Goal: Find specific page/section: Find specific page/section

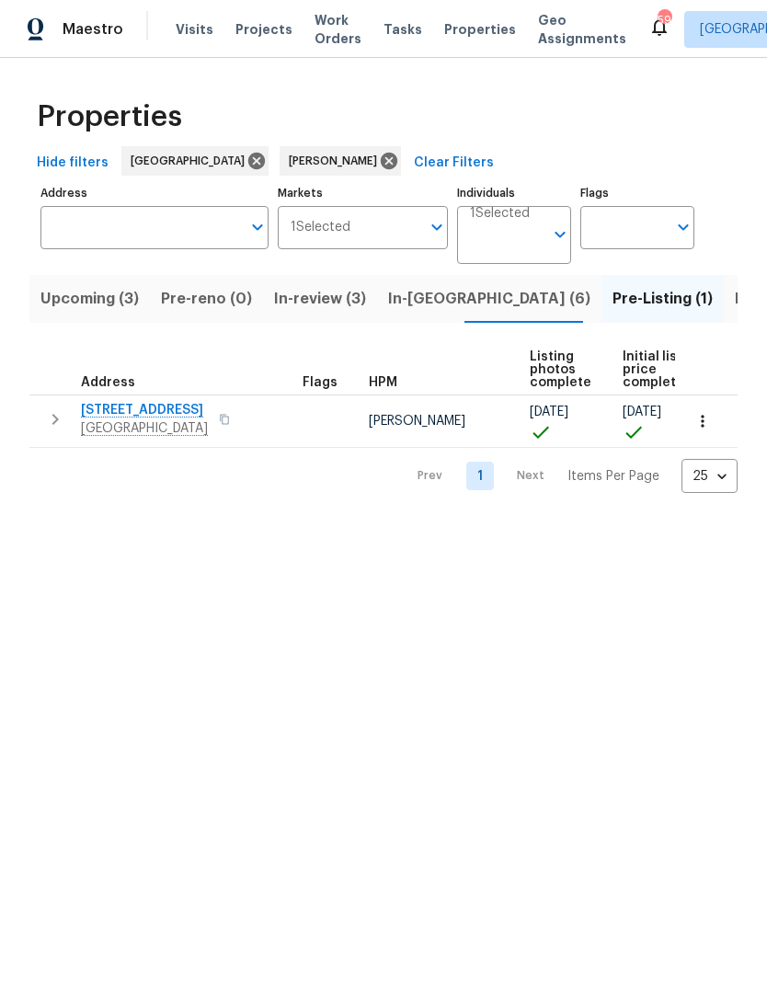
click at [52, 424] on icon "button" at bounding box center [55, 419] width 22 height 22
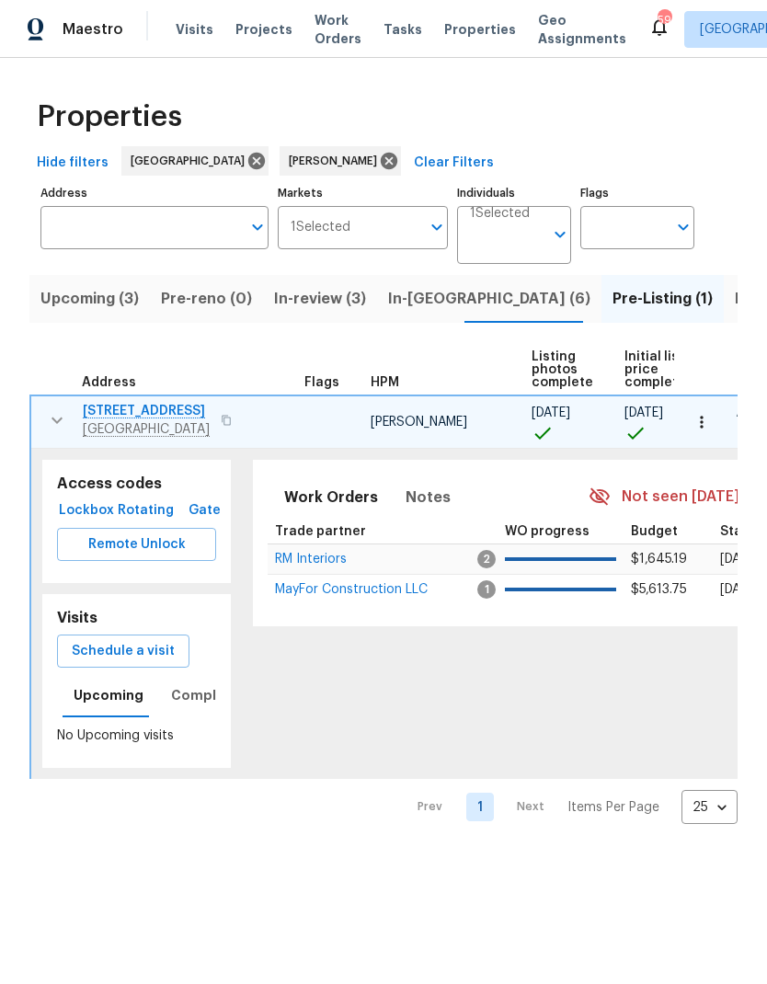
click at [322, 565] on span "RM Interiors" at bounding box center [311, 559] width 72 height 13
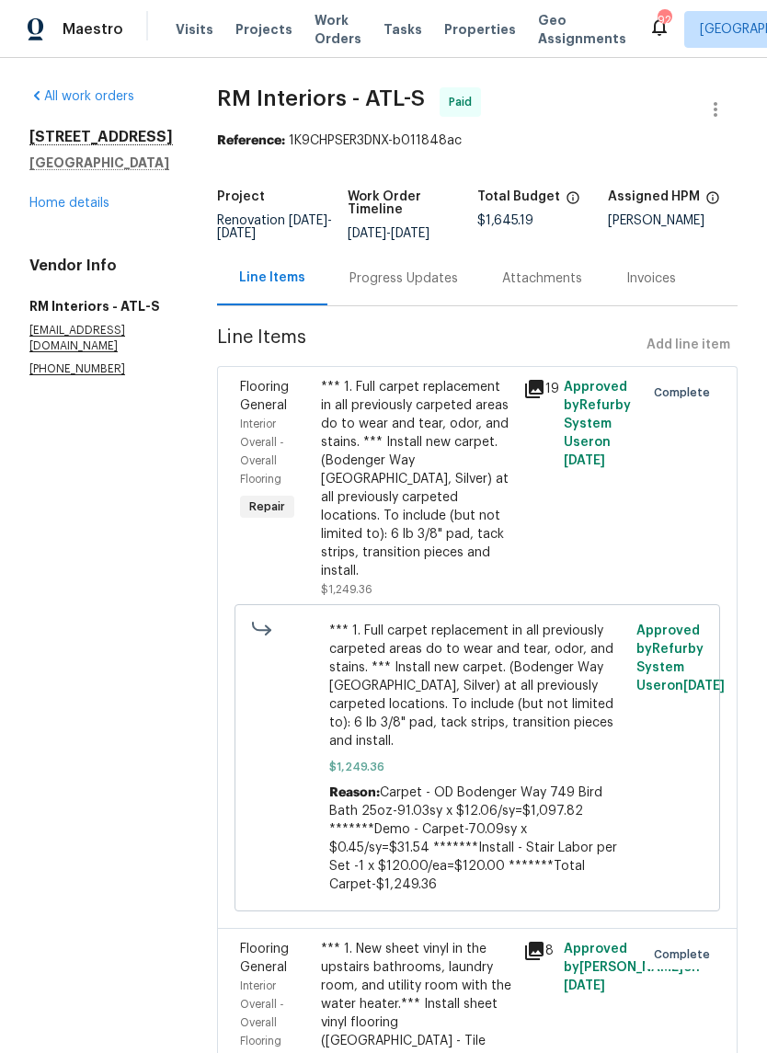
click at [84, 210] on link "Home details" at bounding box center [69, 203] width 80 height 13
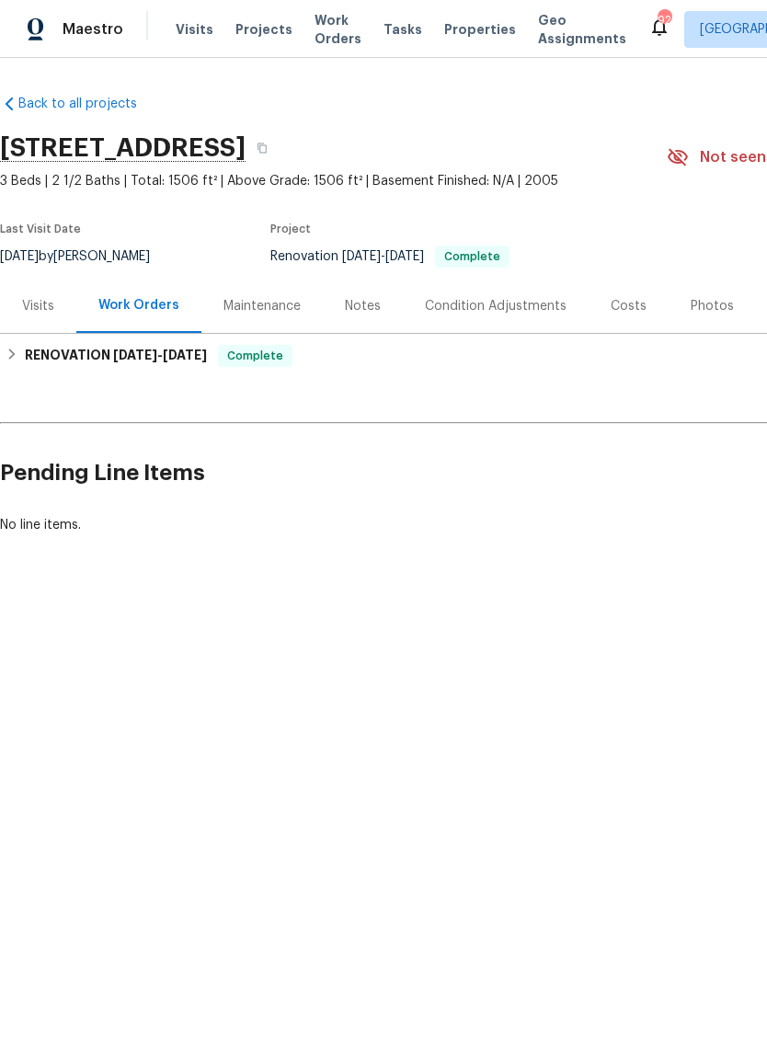
click at [43, 304] on div "Visits" at bounding box center [38, 306] width 32 height 18
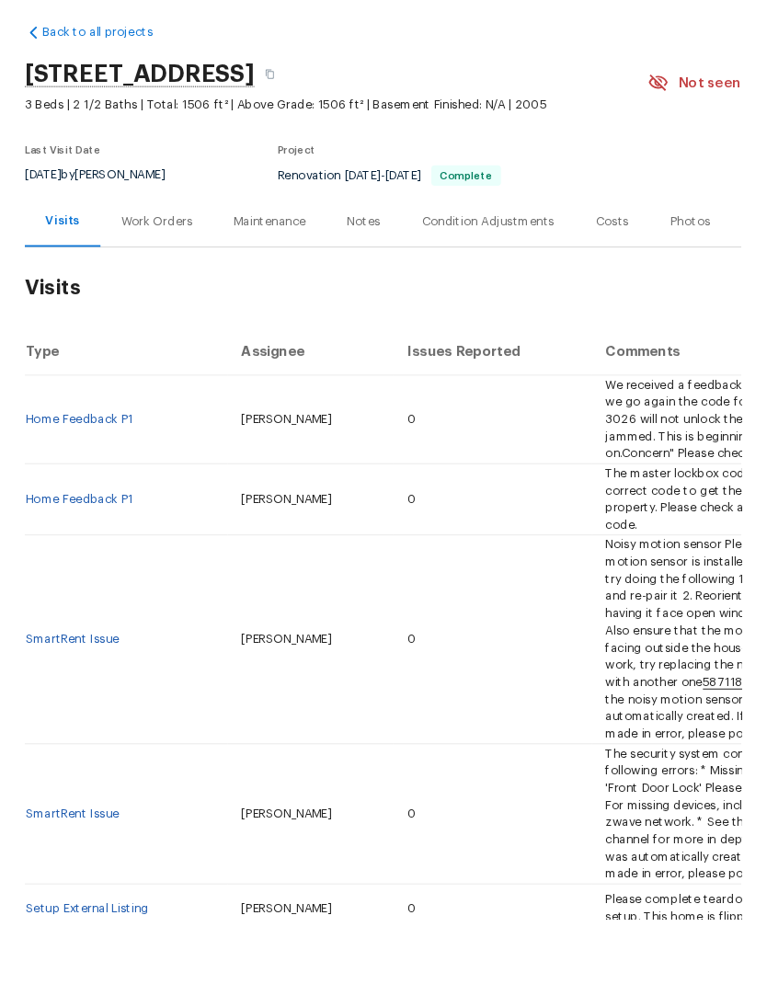
scroll to position [74, 0]
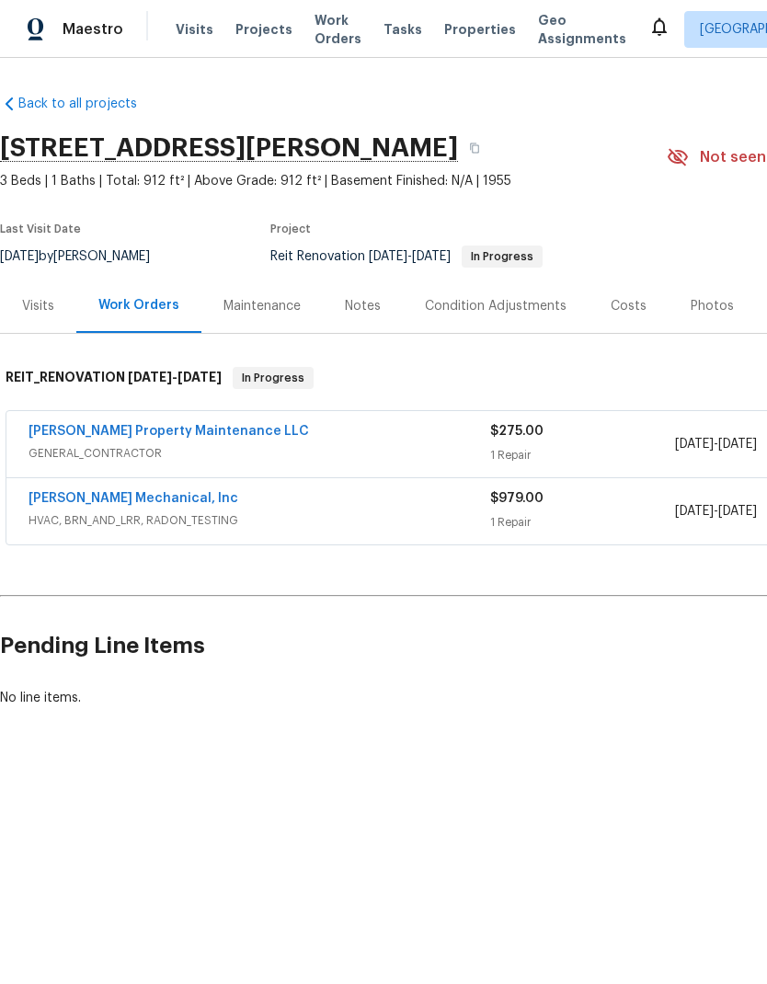
click at [152, 502] on link "JH Martin Mechanical, Inc" at bounding box center [134, 498] width 210 height 13
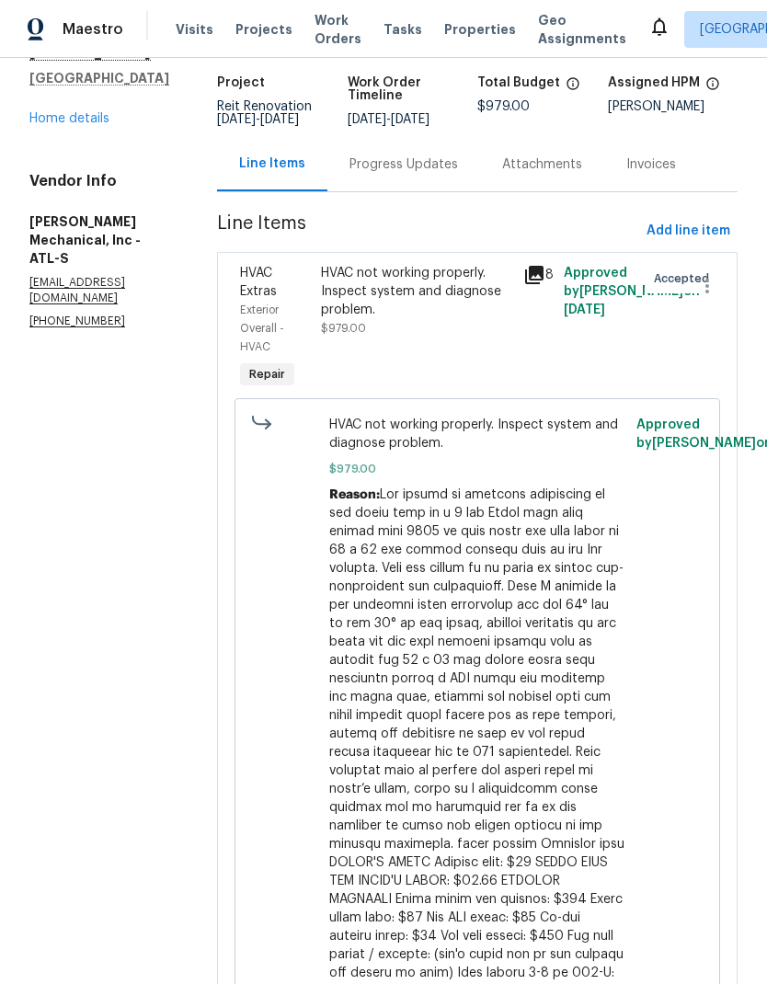
scroll to position [120, 0]
click at [452, 156] on div "Progress Updates" at bounding box center [403, 165] width 109 height 18
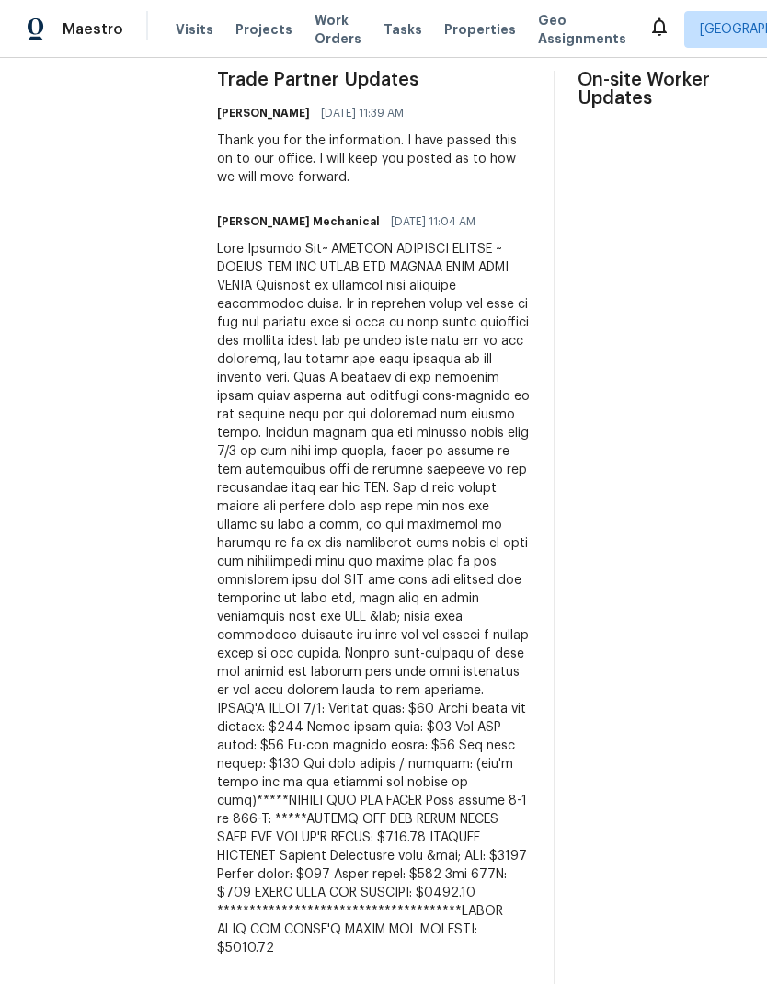
scroll to position [572, 49]
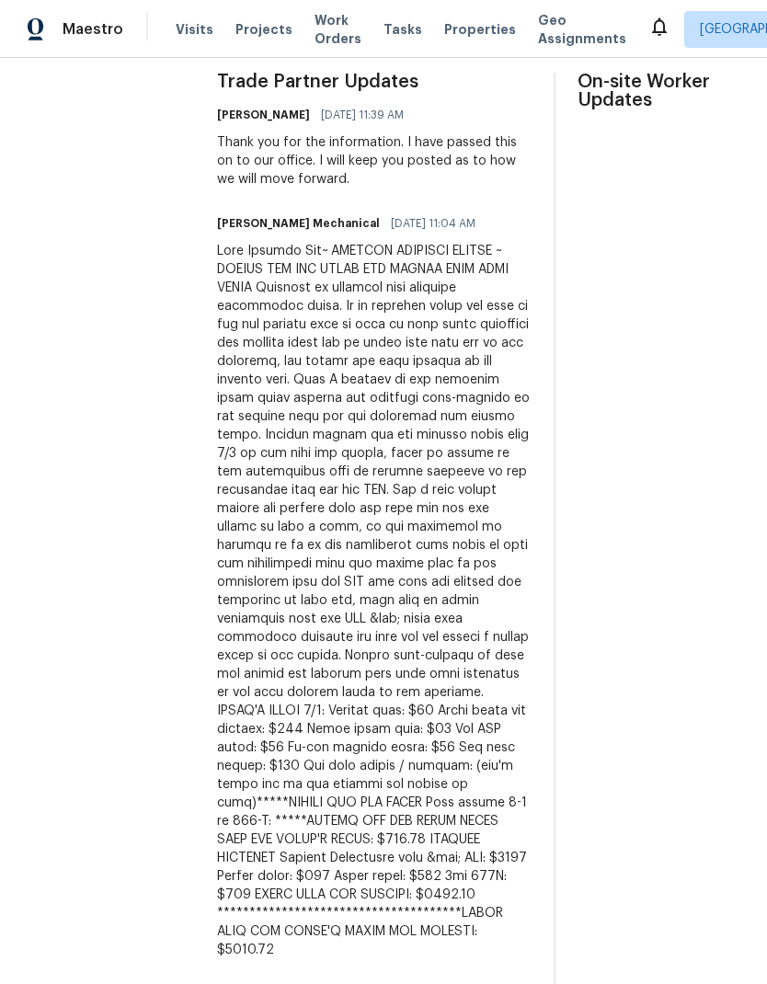
click at [265, 28] on span "Projects" at bounding box center [263, 29] width 57 height 18
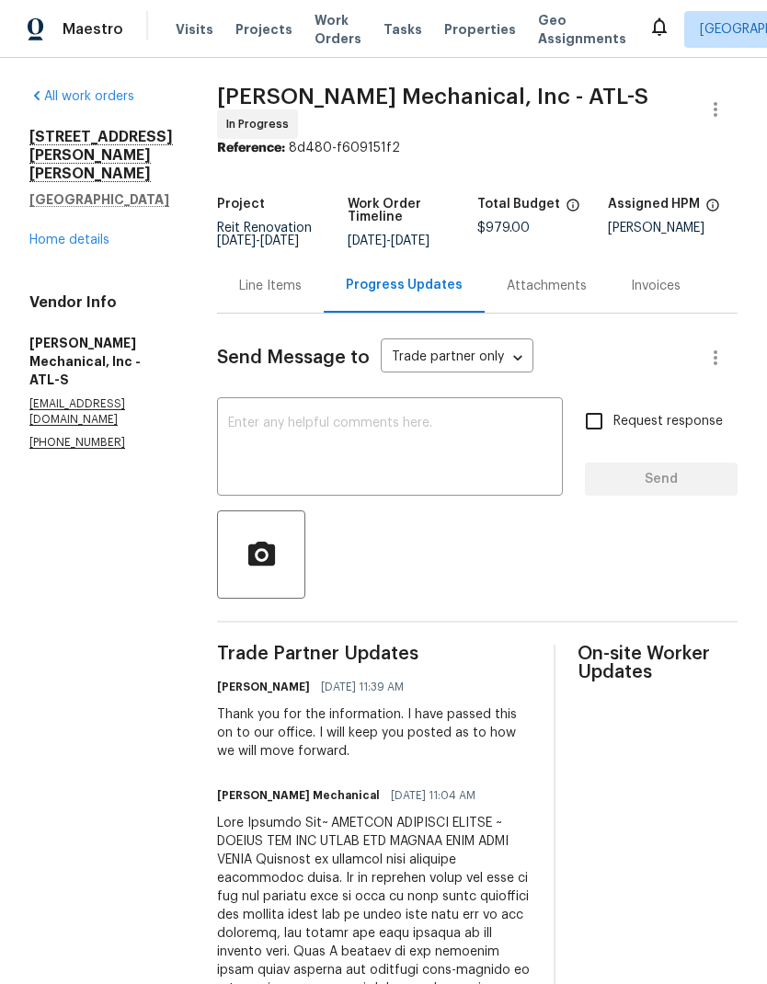
click at [87, 234] on link "Home details" at bounding box center [69, 240] width 80 height 13
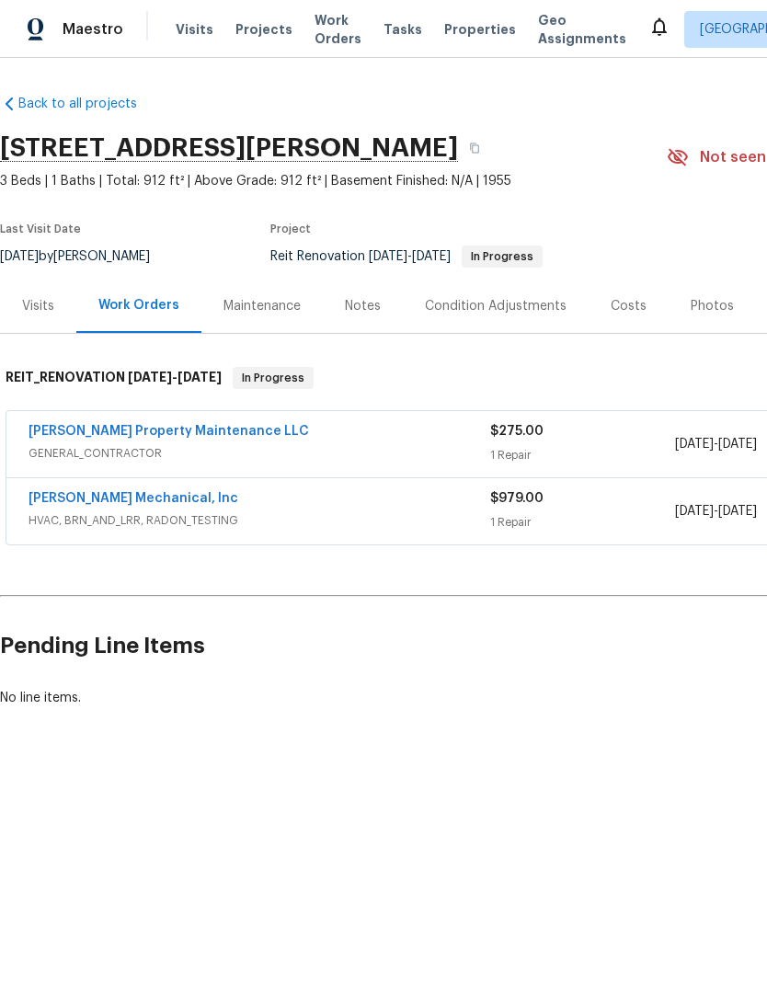
click at [136, 500] on link "[PERSON_NAME] Mechanical, Inc" at bounding box center [134, 498] width 210 height 13
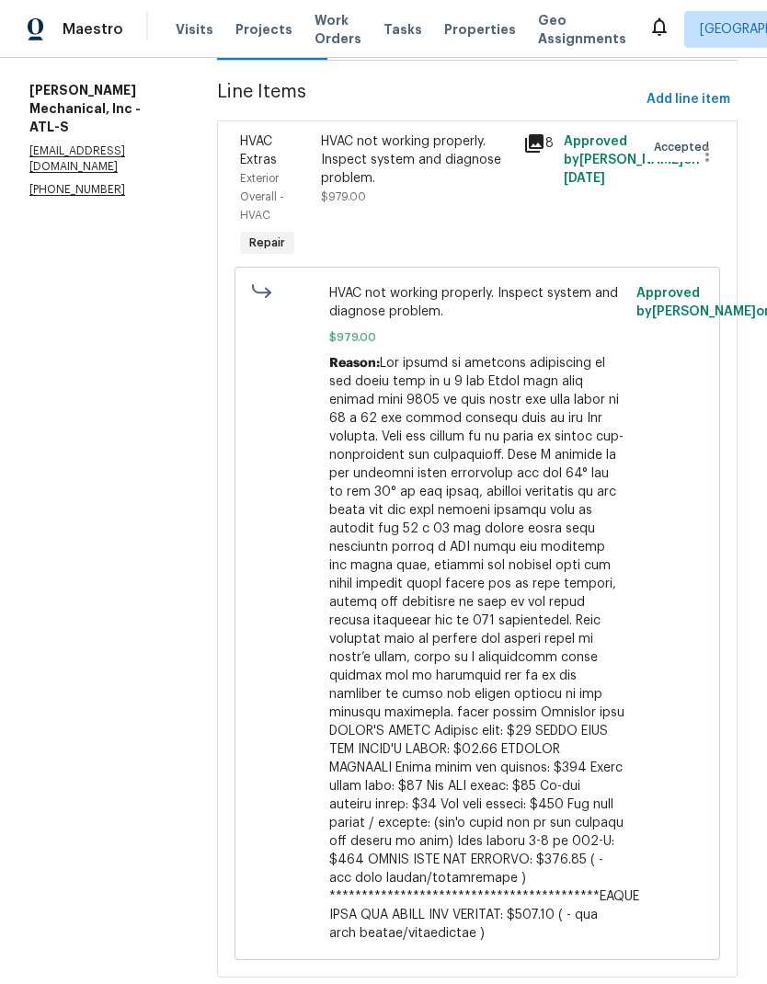
scroll to position [252, 0]
